Goal: Navigation & Orientation: Find specific page/section

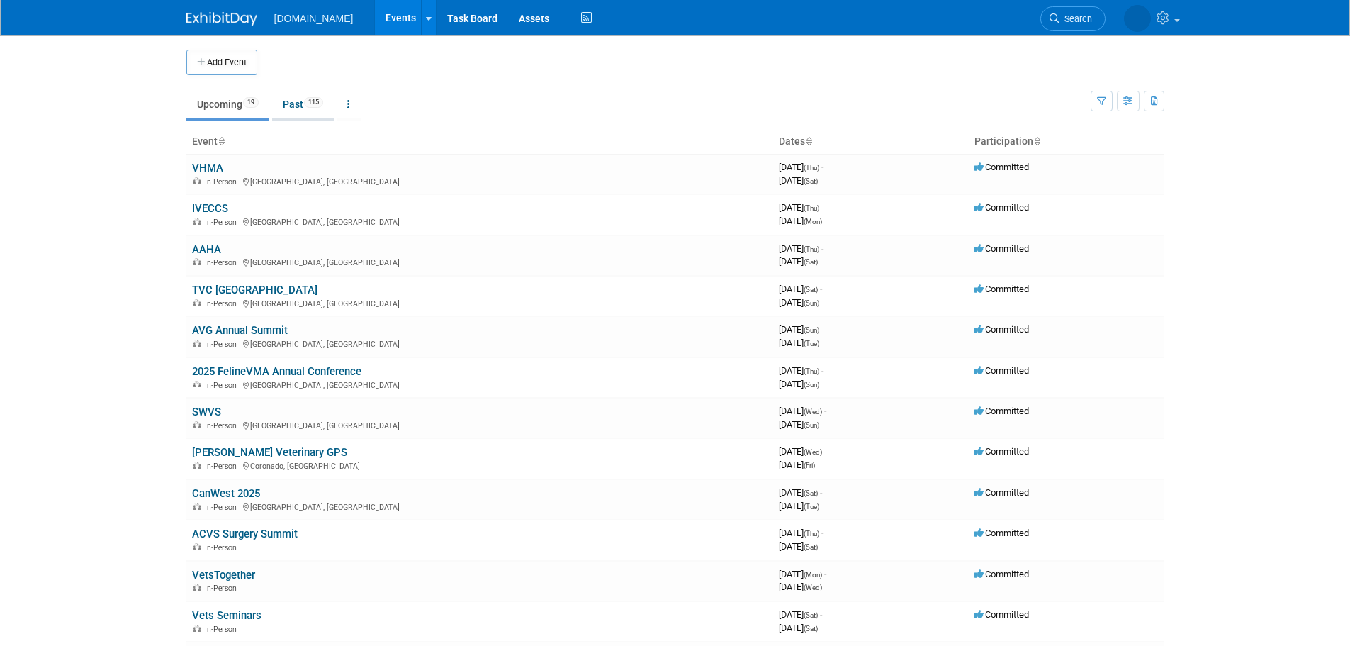
click at [313, 99] on span "115" at bounding box center [313, 102] width 19 height 11
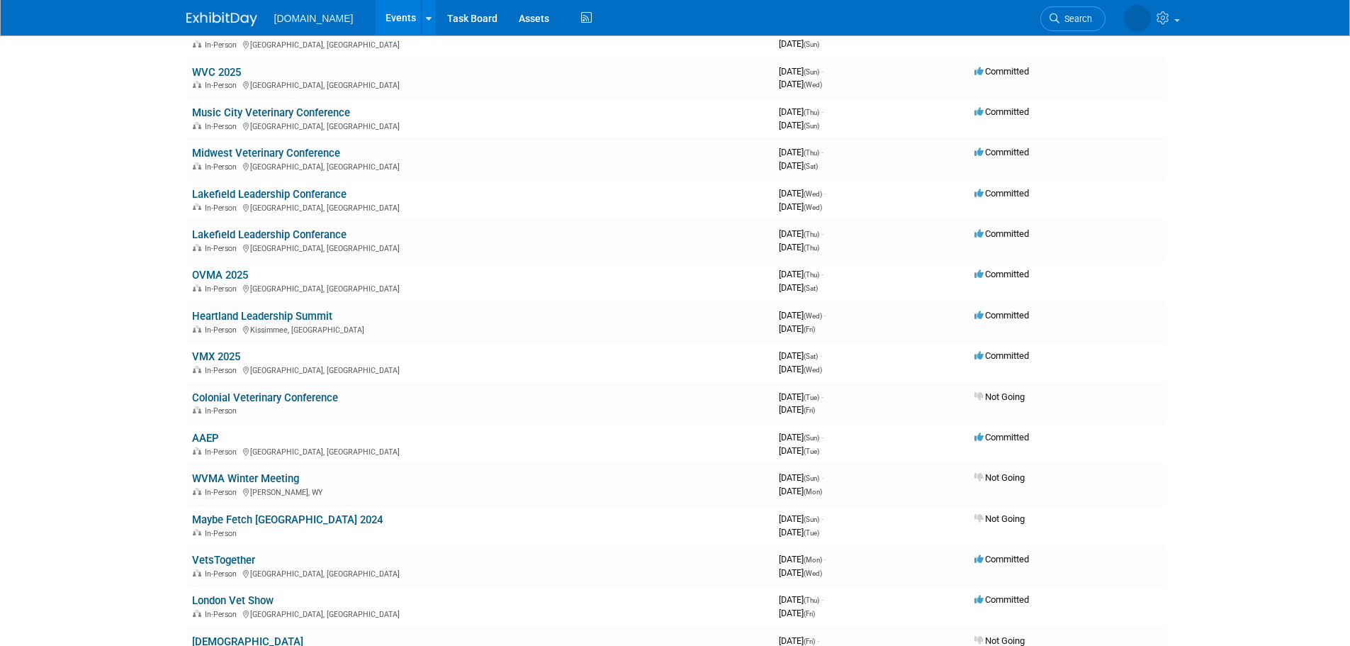
scroll to position [496, 0]
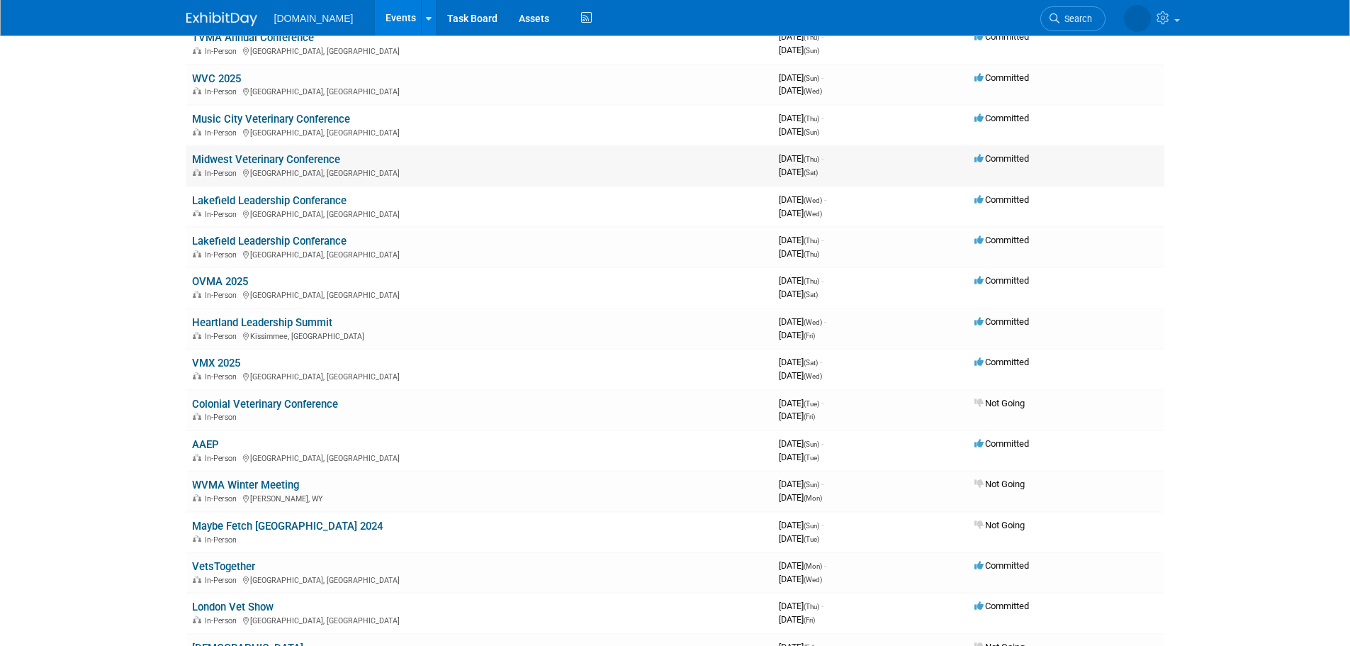
click at [281, 158] on link "Midwest Veterinary Conference" at bounding box center [266, 159] width 148 height 13
click at [327, 118] on link "Music City Veterinary Conference" at bounding box center [271, 119] width 158 height 13
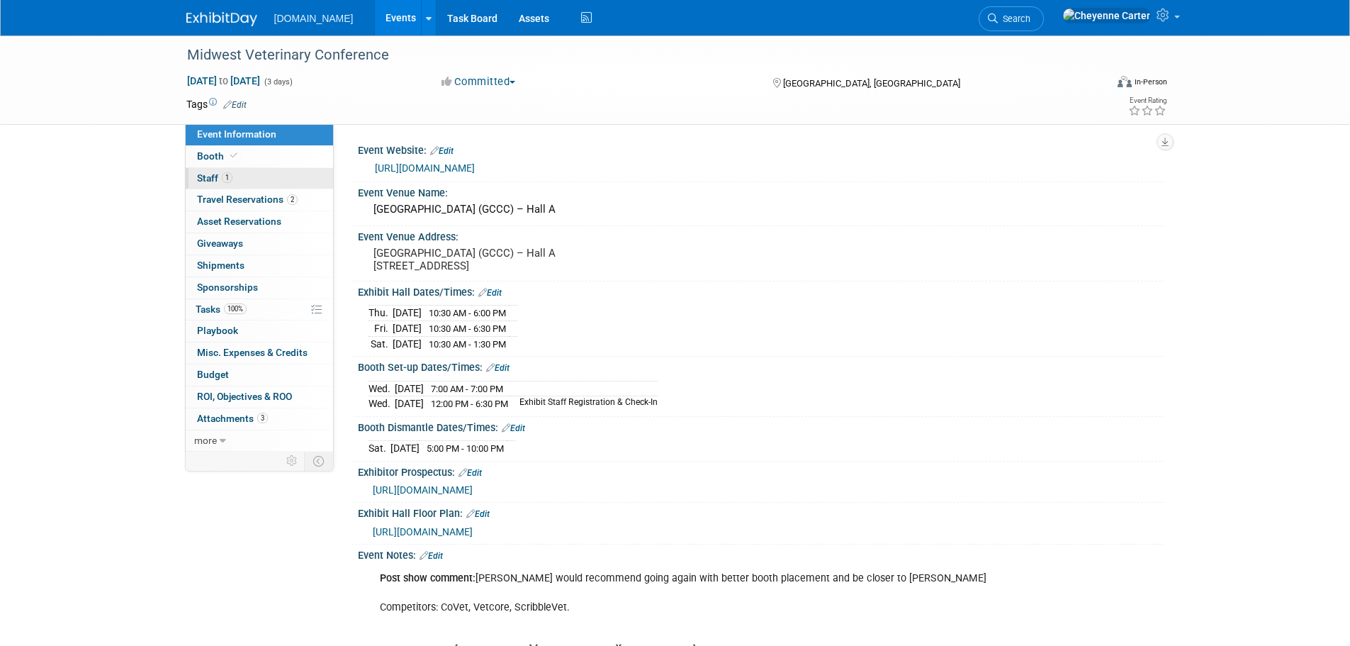
click at [261, 180] on link "1 Staff 1" at bounding box center [259, 178] width 147 height 21
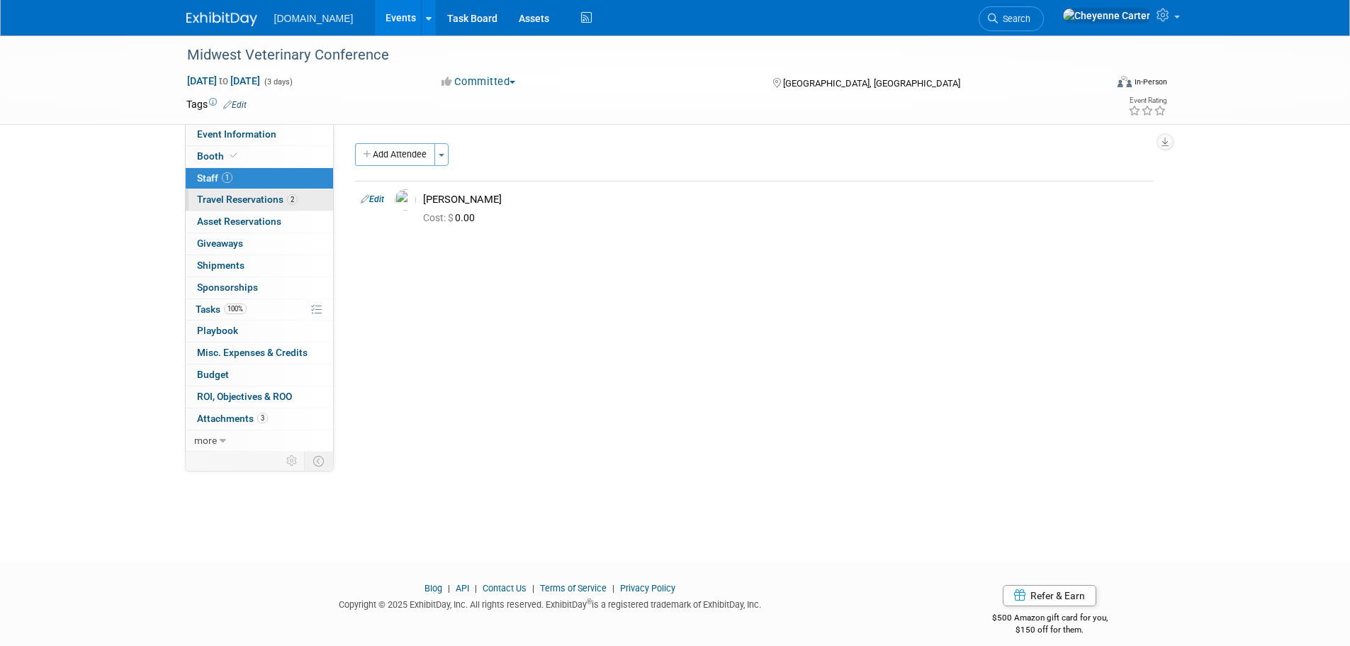
click at [264, 198] on span "Travel Reservations 2" at bounding box center [247, 198] width 101 height 11
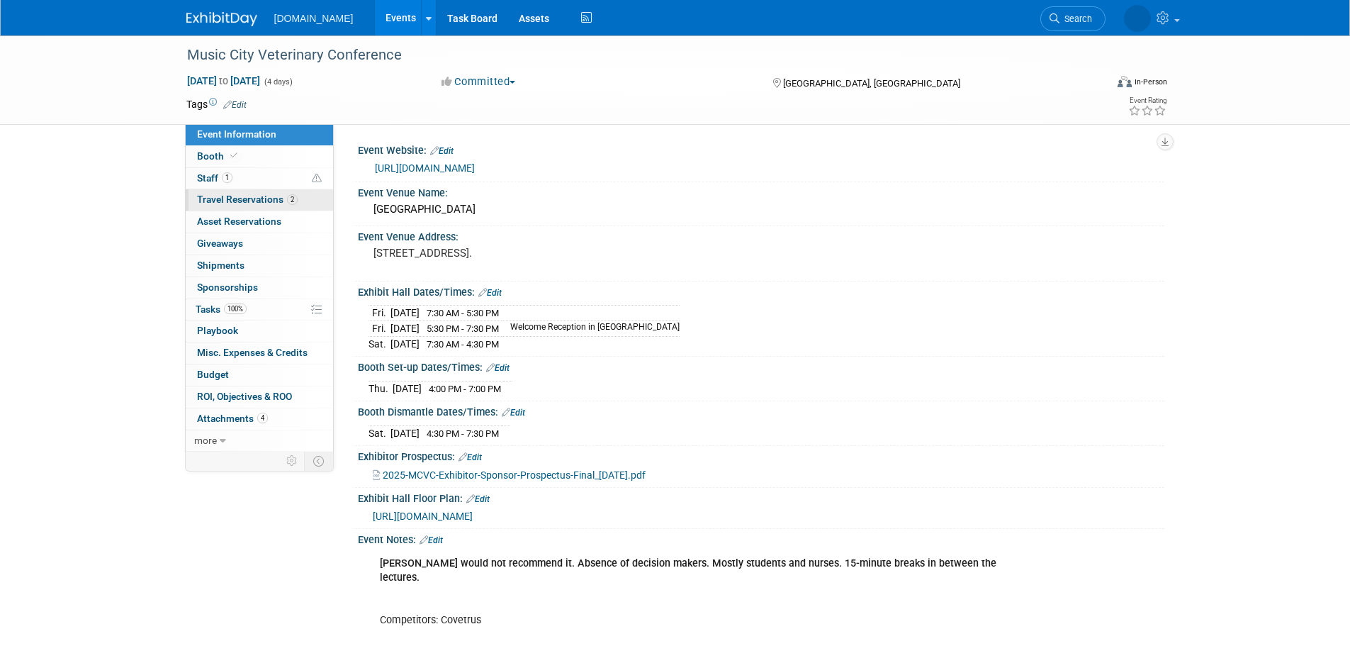
click at [265, 199] on span "Travel Reservations 2" at bounding box center [247, 198] width 101 height 11
